Goal: Information Seeking & Learning: Learn about a topic

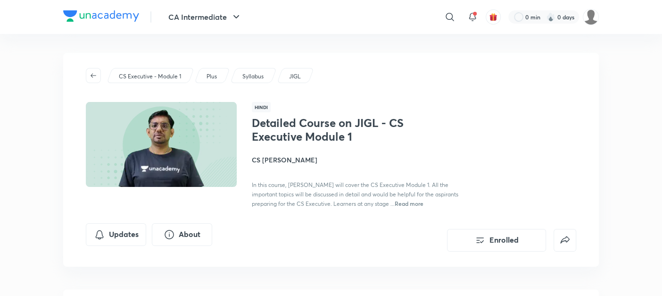
click at [242, 209] on div "CS Executive - Module 1 Plus Syllabus JIGL Hindi Detailed Course on JIGL - CS E…" at bounding box center [330, 160] width 535 height 214
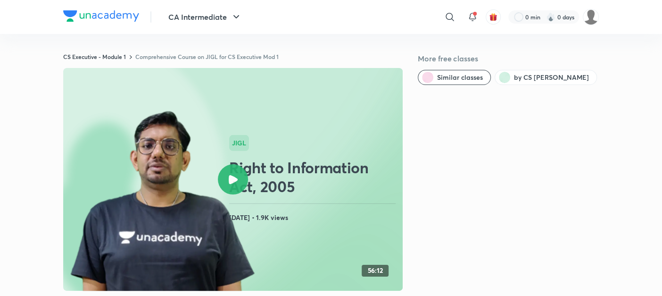
click at [182, 56] on link "Comprehensive Course on JIGL for CS Executive Mod 1" at bounding box center [206, 57] width 143 height 8
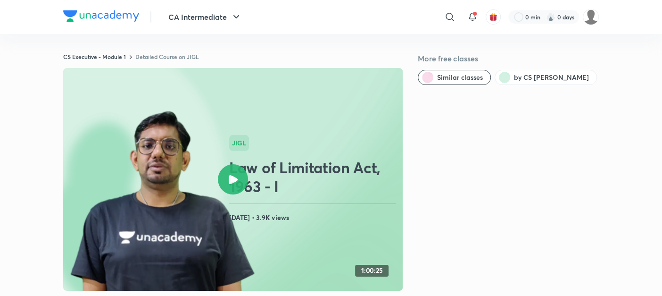
click at [148, 57] on link "Detailed Course on JIGL" at bounding box center [167, 57] width 64 height 8
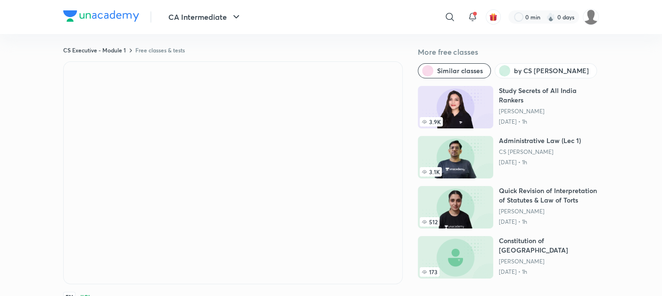
scroll to position [6, 0]
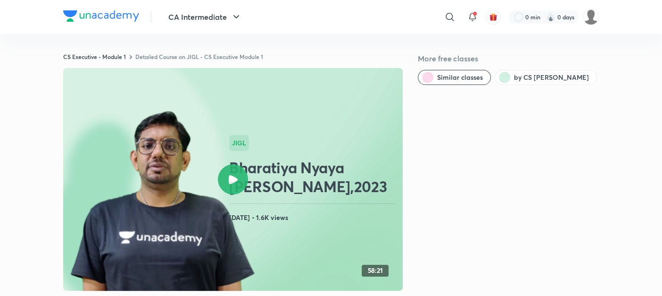
click at [186, 56] on link "Detailed Course on JIGL - CS Executive Module 1" at bounding box center [199, 57] width 128 height 8
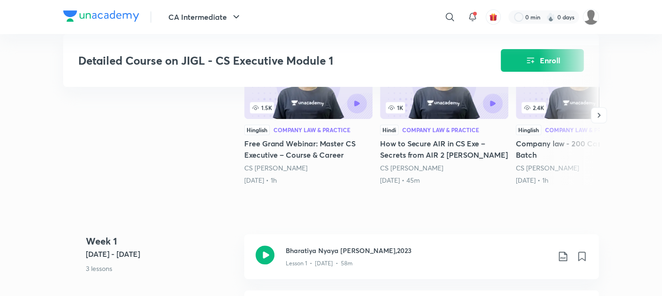
scroll to position [260, 0]
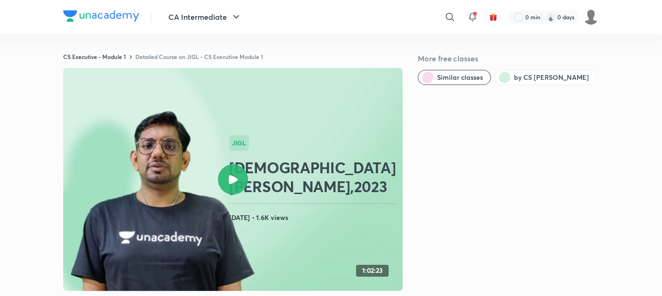
click at [194, 56] on link "Detailed Course on JIGL - CS Executive Module 1" at bounding box center [199, 57] width 128 height 8
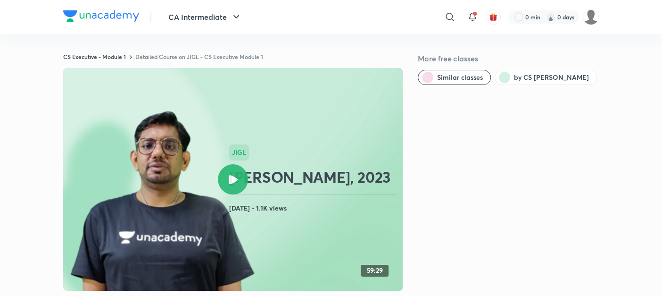
click at [161, 58] on link "Detailed Course on JIGL - CS Executive Module 1" at bounding box center [199, 57] width 128 height 8
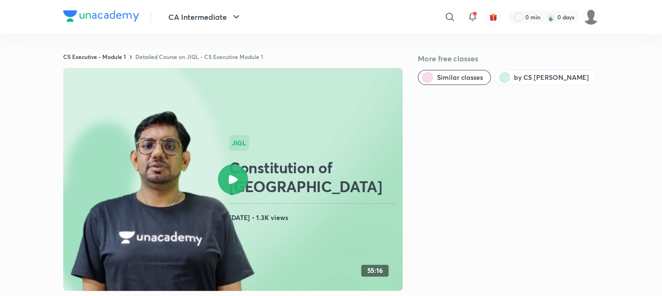
click at [148, 58] on link "Detailed Course on JIGL - CS Executive Module 1" at bounding box center [199, 57] width 128 height 8
click at [162, 57] on link "Detailed Course on JIGL - CS Executive Module I" at bounding box center [198, 57] width 127 height 8
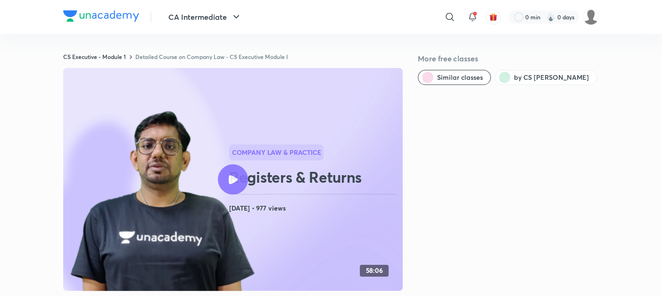
click at [199, 58] on link "Detailed Course on Company Law - CS Executive Module I" at bounding box center [211, 57] width 153 height 8
click at [181, 57] on link "Detailed Course on Company Law - CS Executive Module I" at bounding box center [211, 57] width 153 height 8
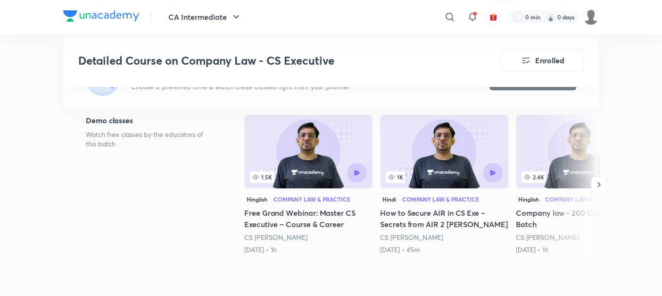
scroll to position [230, 0]
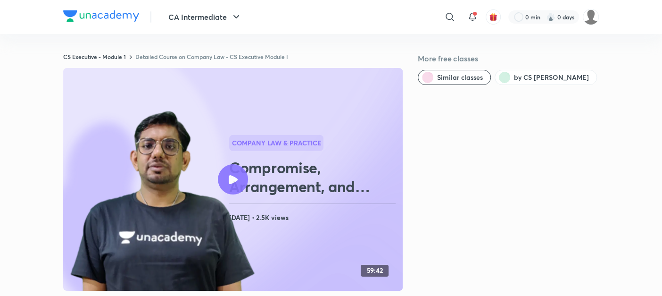
click at [215, 59] on link "Detailed Course on Company Law - CS Executive Module I" at bounding box center [211, 57] width 153 height 8
click at [181, 58] on link "Detailed Course on Company Law - CS Executive Module I" at bounding box center [211, 57] width 153 height 8
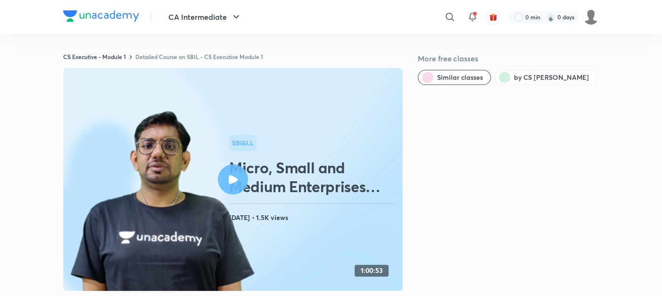
click at [151, 55] on link "Detailed Course on SBIL - CS Executive Module 1" at bounding box center [199, 57] width 128 height 8
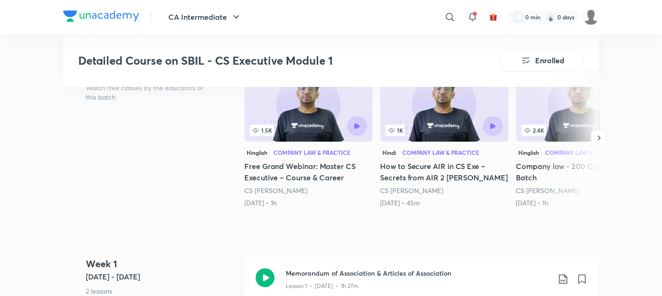
scroll to position [251, 0]
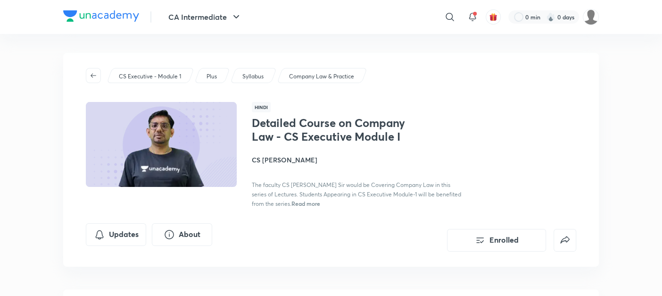
click at [397, 143] on h1 "Detailed Course on Company Law - CS Executive Module I" at bounding box center [329, 129] width 154 height 27
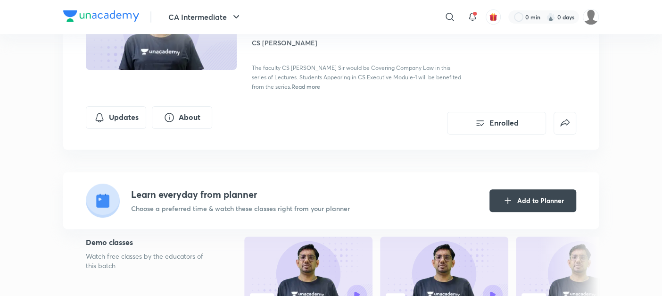
scroll to position [118, 0]
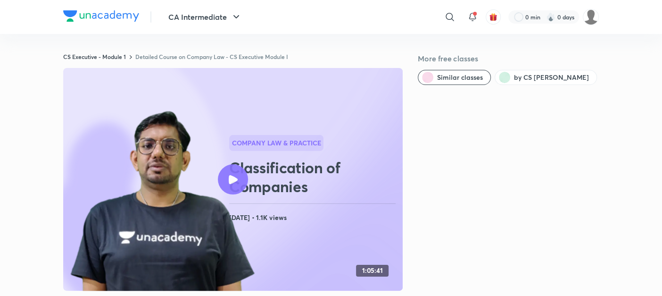
click at [197, 53] on link "Detailed Course on Company Law - CS Executive Module I" at bounding box center [211, 57] width 153 height 8
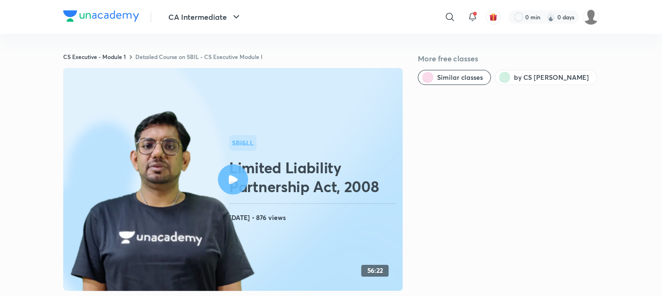
click at [190, 58] on link "Detailed Course on SBIL - CS Executive Module I" at bounding box center [198, 57] width 127 height 8
click at [200, 59] on link "Detailed Course on SBIL - CS Executive Module I" at bounding box center [198, 57] width 127 height 8
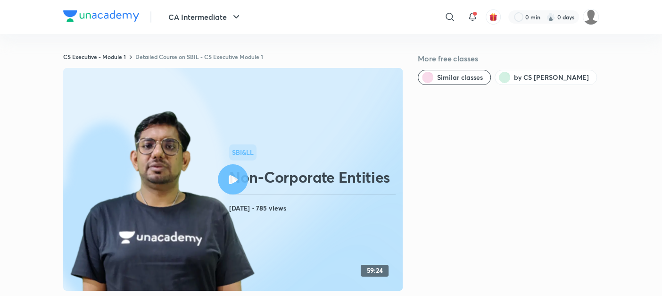
click at [156, 55] on link "Detailed Course on SBIL - CS Executive Module 1" at bounding box center [199, 57] width 128 height 8
click at [182, 57] on link "Detailed Course on SBIL - CS Executive Module I" at bounding box center [198, 57] width 127 height 8
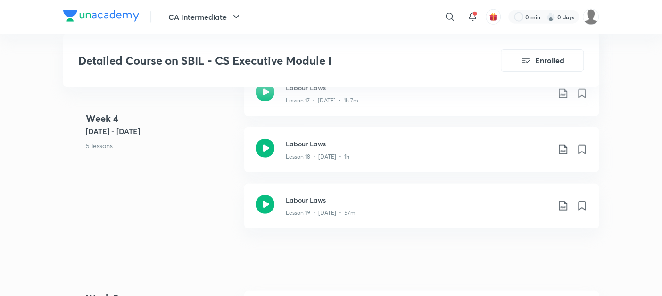
scroll to position [1277, 0]
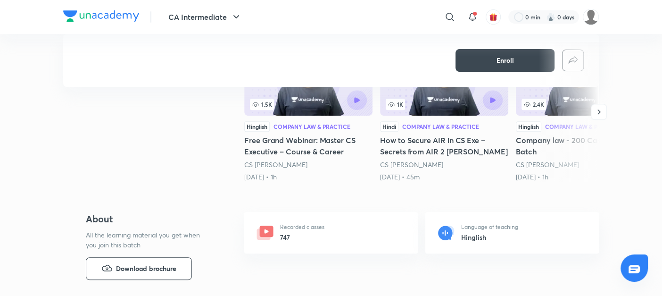
scroll to position [359, 0]
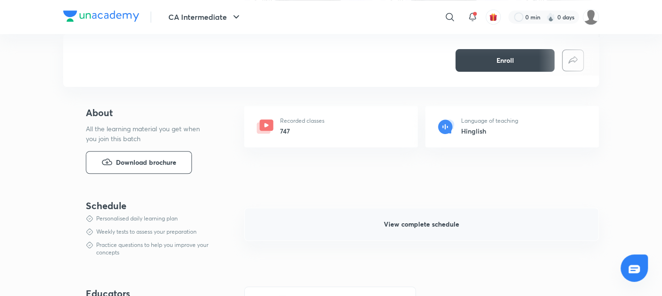
click at [423, 220] on span "View complete schedule" at bounding box center [421, 223] width 75 height 9
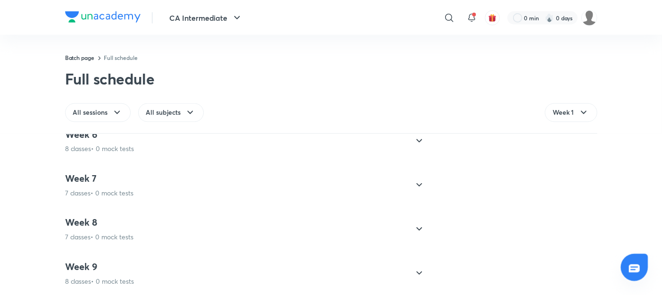
scroll to position [520, 0]
